Goal: Task Accomplishment & Management: Use online tool/utility

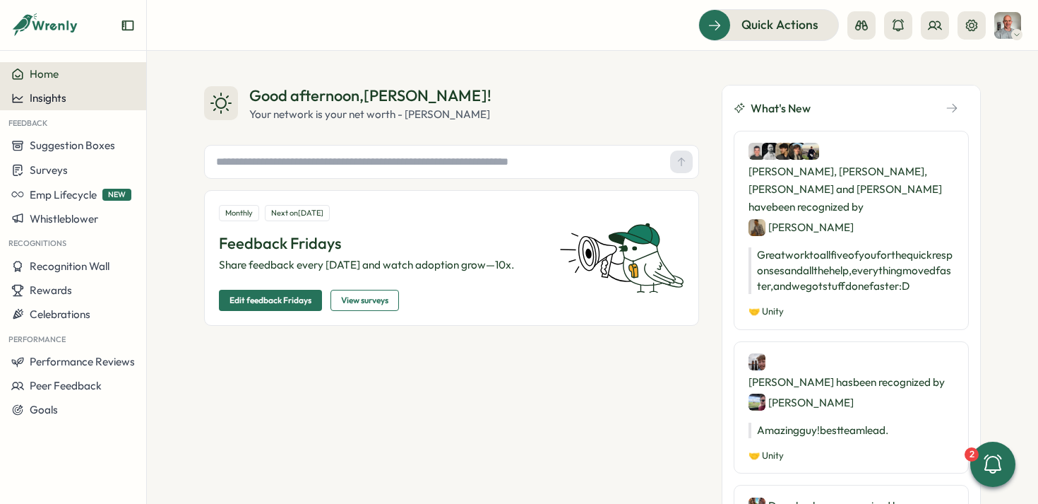
click at [64, 93] on span "Insights" at bounding box center [48, 97] width 37 height 13
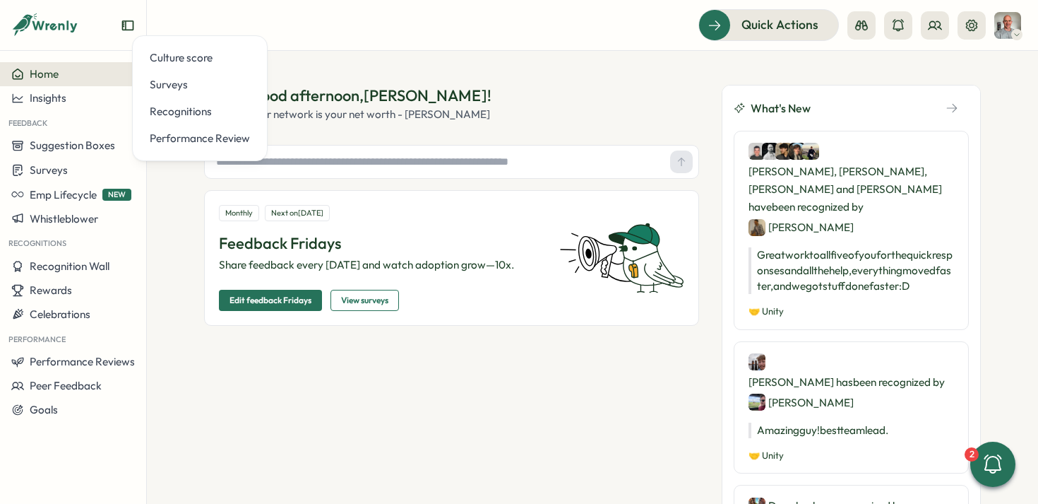
click at [438, 100] on div "Good afternoon , [PERSON_NAME] !" at bounding box center [370, 96] width 242 height 22
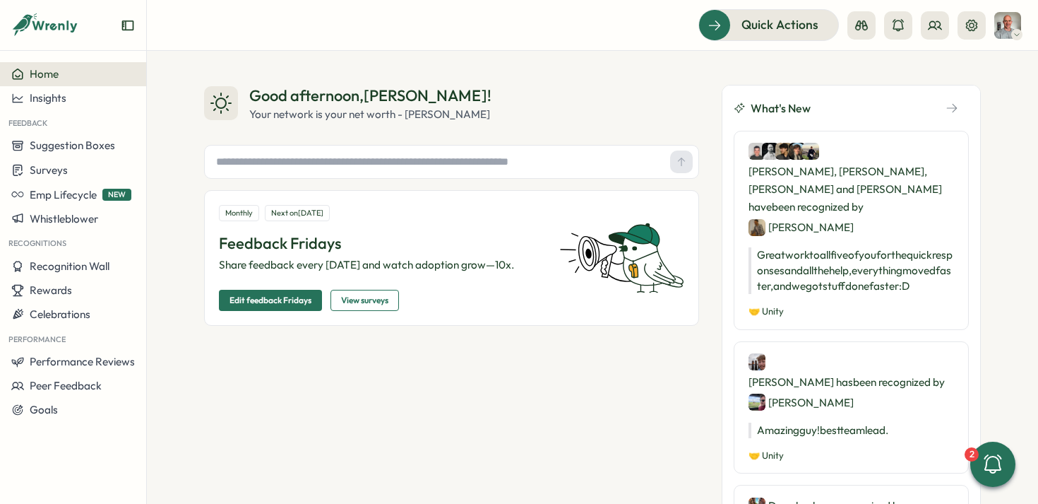
click at [365, 298] on span "View surveys" at bounding box center [364, 300] width 47 height 20
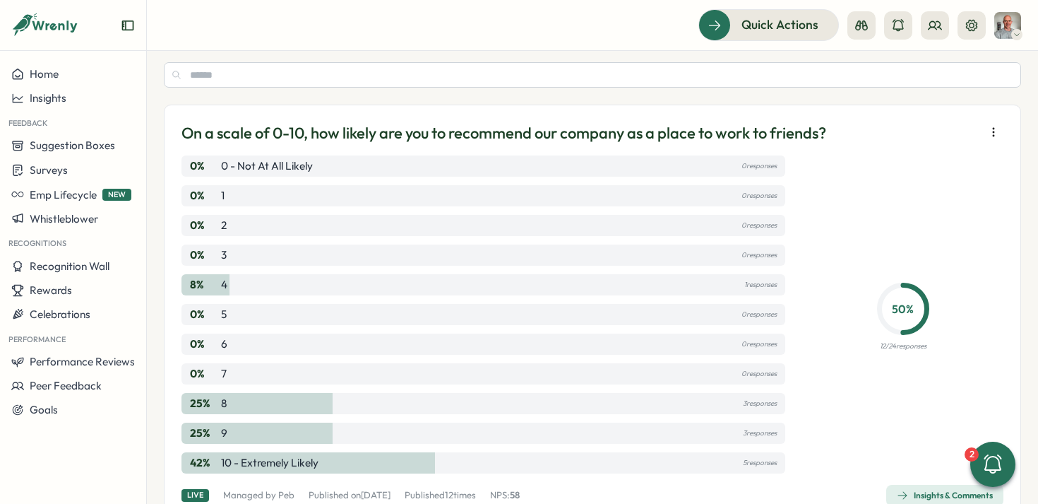
scroll to position [90, 0]
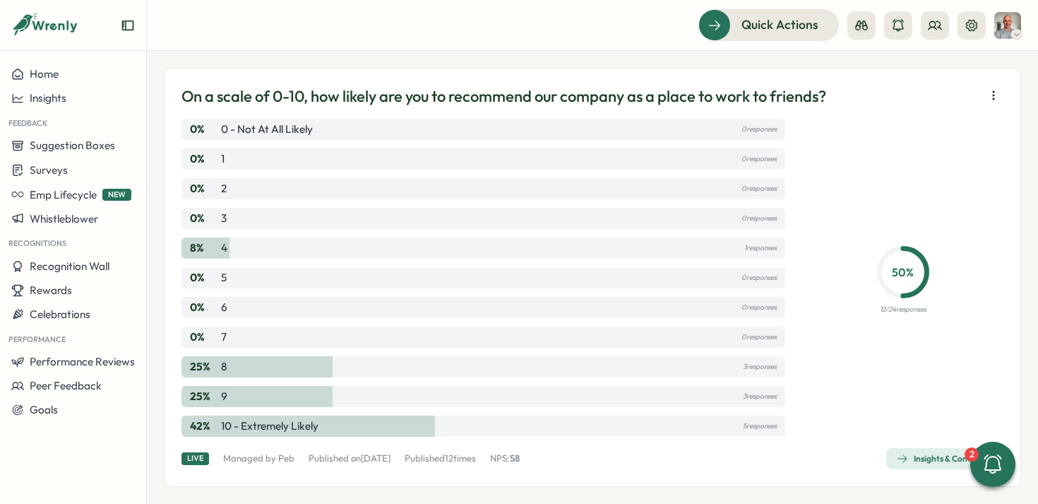
drag, startPoint x: 208, startPoint y: 246, endPoint x: 278, endPoint y: 246, distance: 69.2
click at [278, 246] on div "8 % 4 1 responses" at bounding box center [484, 247] width 604 height 21
drag, startPoint x: 732, startPoint y: 249, endPoint x: 762, endPoint y: 249, distance: 29.7
click at [762, 249] on div "8 % 4 1 responses" at bounding box center [484, 247] width 604 height 21
click at [897, 461] on icon "button" at bounding box center [902, 458] width 11 height 11
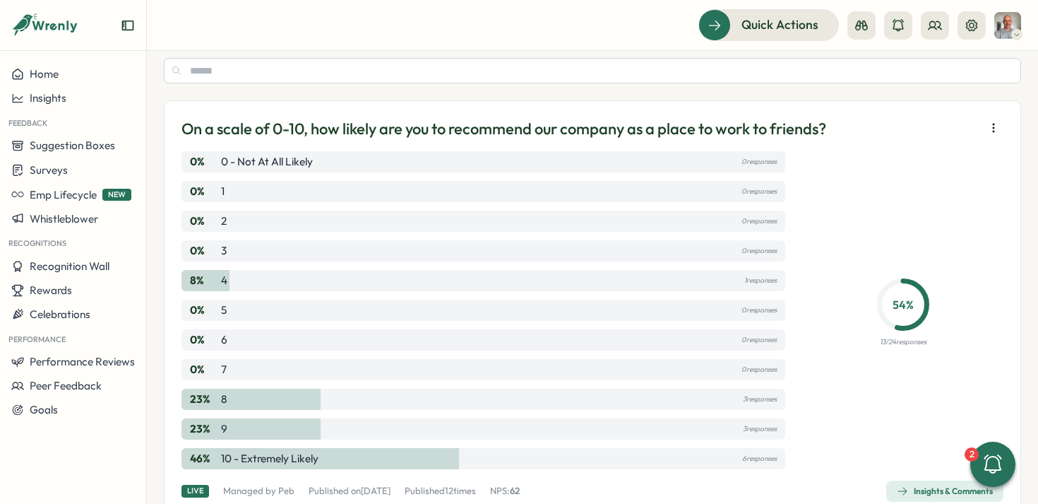
scroll to position [90, 0]
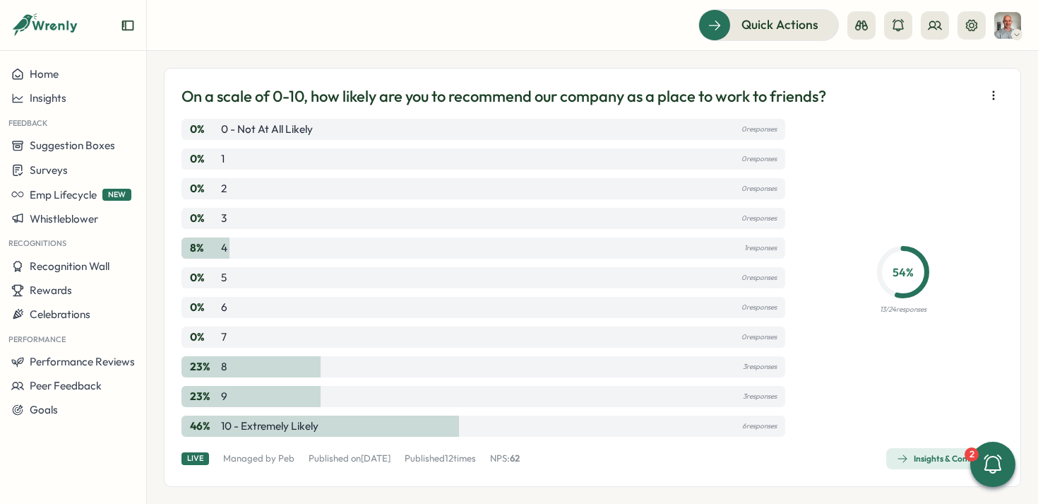
click at [989, 97] on icon "button" at bounding box center [994, 95] width 14 height 14
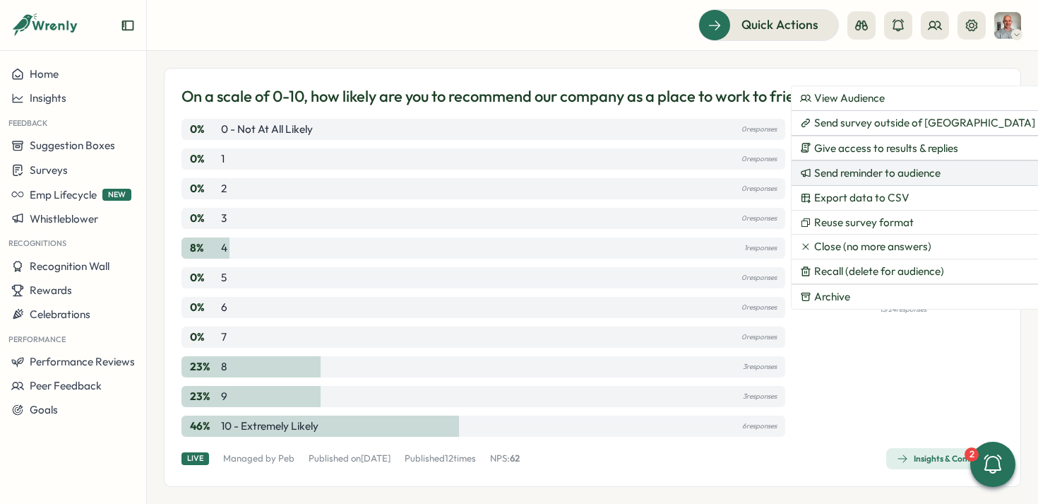
click at [869, 171] on span "Send reminder to audience" at bounding box center [877, 173] width 126 height 13
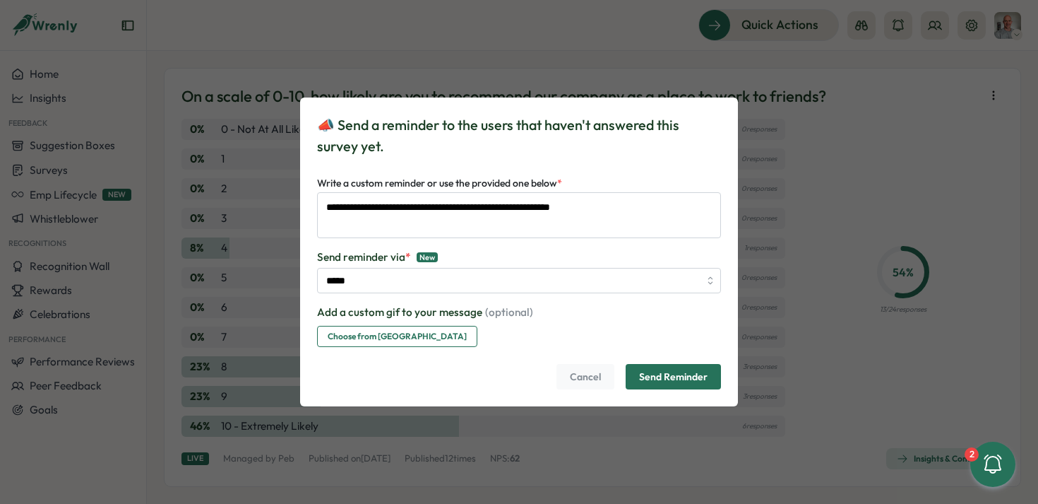
click at [672, 375] on span "Send Reminder" at bounding box center [673, 376] width 69 height 24
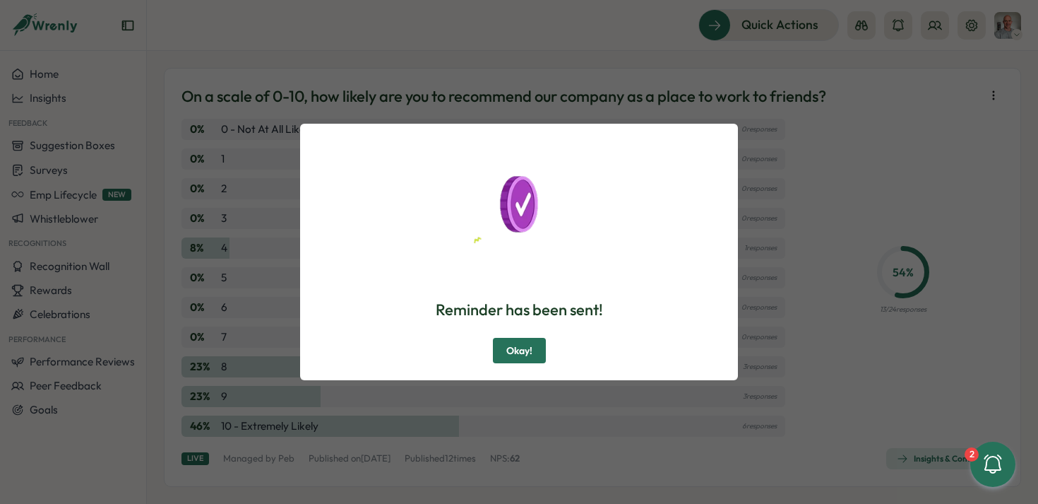
click at [515, 347] on span "Okay!" at bounding box center [519, 350] width 26 height 24
